Goal: Task Accomplishment & Management: Use online tool/utility

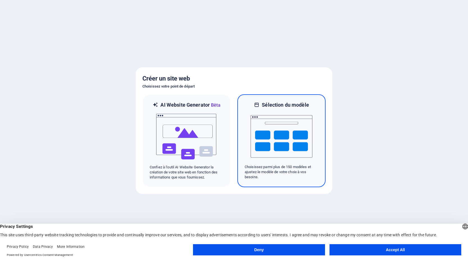
click at [284, 141] on img at bounding box center [281, 136] width 62 height 56
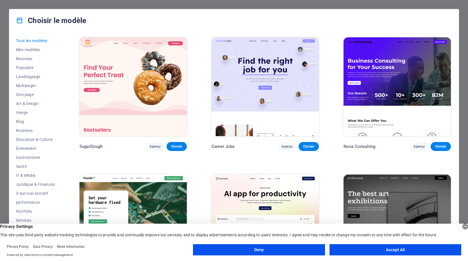
click at [298, 251] on button "Deny" at bounding box center [259, 249] width 132 height 11
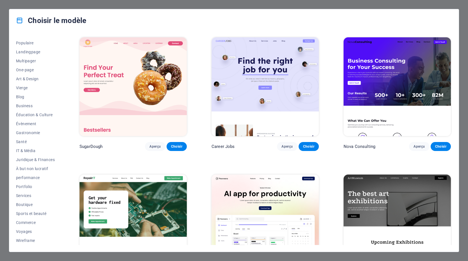
click at [460, 15] on div "Choisir le modèle Tous les modèles Mes modèles Nouveau Populaire Landingpage Mu…" at bounding box center [234, 130] width 468 height 261
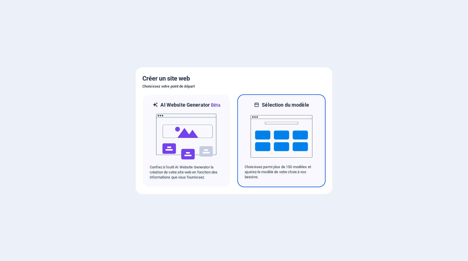
click at [317, 104] on div "Sélection du modèle" at bounding box center [281, 105] width 74 height 7
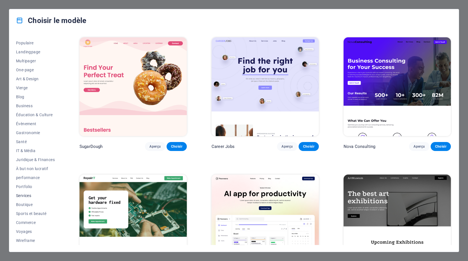
scroll to position [25, 0]
click at [23, 188] on span "Portfolio" at bounding box center [35, 186] width 39 height 4
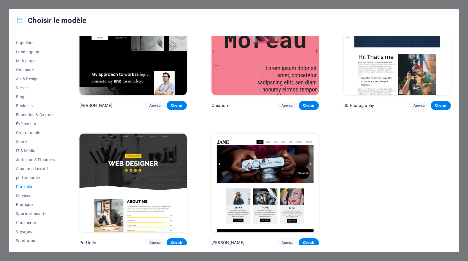
scroll to position [178, 0]
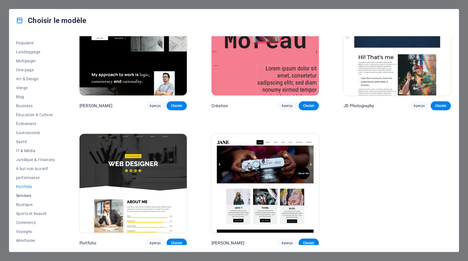
click at [25, 198] on button "Services" at bounding box center [35, 195] width 39 height 9
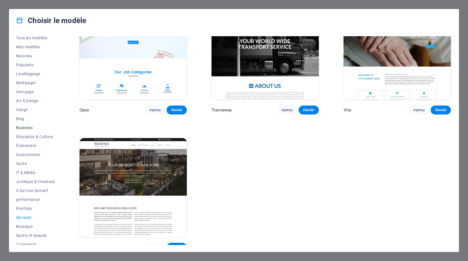
scroll to position [1, 0]
click at [29, 127] on button "Business" at bounding box center [35, 129] width 39 height 9
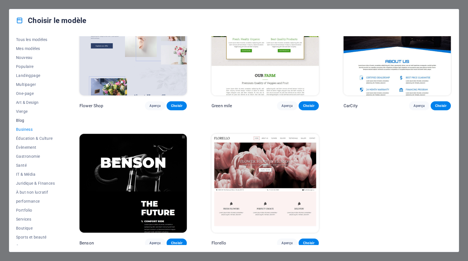
click at [21, 123] on button "Blog" at bounding box center [35, 120] width 39 height 9
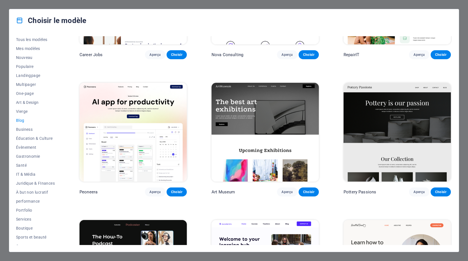
scroll to position [91, 0]
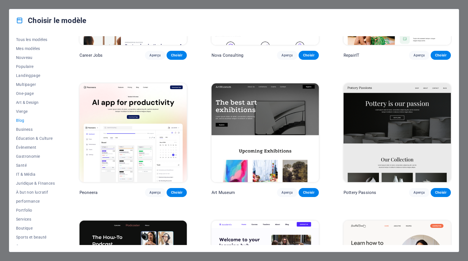
click at [125, 126] on img at bounding box center [132, 132] width 107 height 99
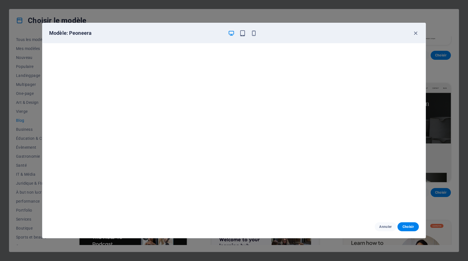
click at [95, 12] on div "Modèle: Peoneera Annuler Choisir" at bounding box center [234, 130] width 468 height 261
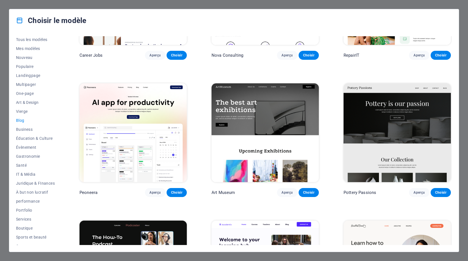
click at [80, 7] on div "Choisir le modèle Tous les modèles Mes modèles Nouveau Populaire Landingpage Mu…" at bounding box center [234, 130] width 468 height 261
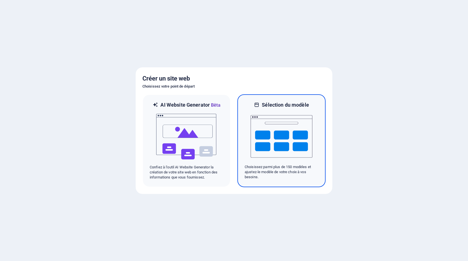
click at [281, 139] on img at bounding box center [281, 136] width 62 height 56
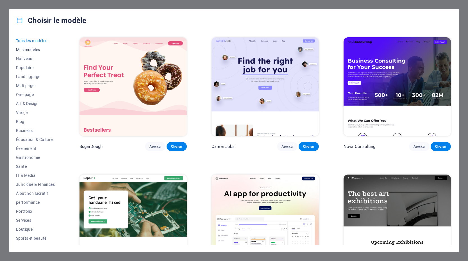
click at [32, 51] on span "Mes modèles" at bounding box center [35, 49] width 39 height 4
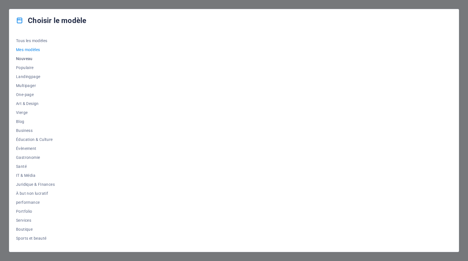
click at [29, 60] on span "Nouveau" at bounding box center [35, 58] width 39 height 4
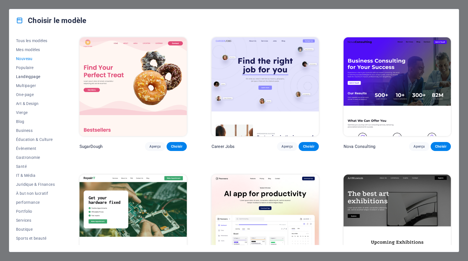
click at [30, 76] on span "Landingpage" at bounding box center [35, 76] width 39 height 4
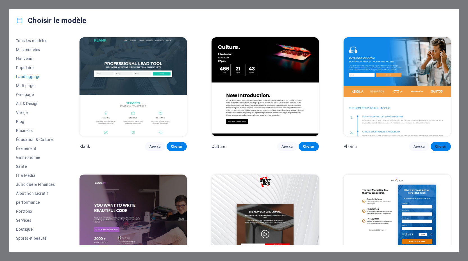
click at [436, 146] on span "Choisir" at bounding box center [440, 146] width 11 height 4
